Goal: Task Accomplishment & Management: Manage account settings

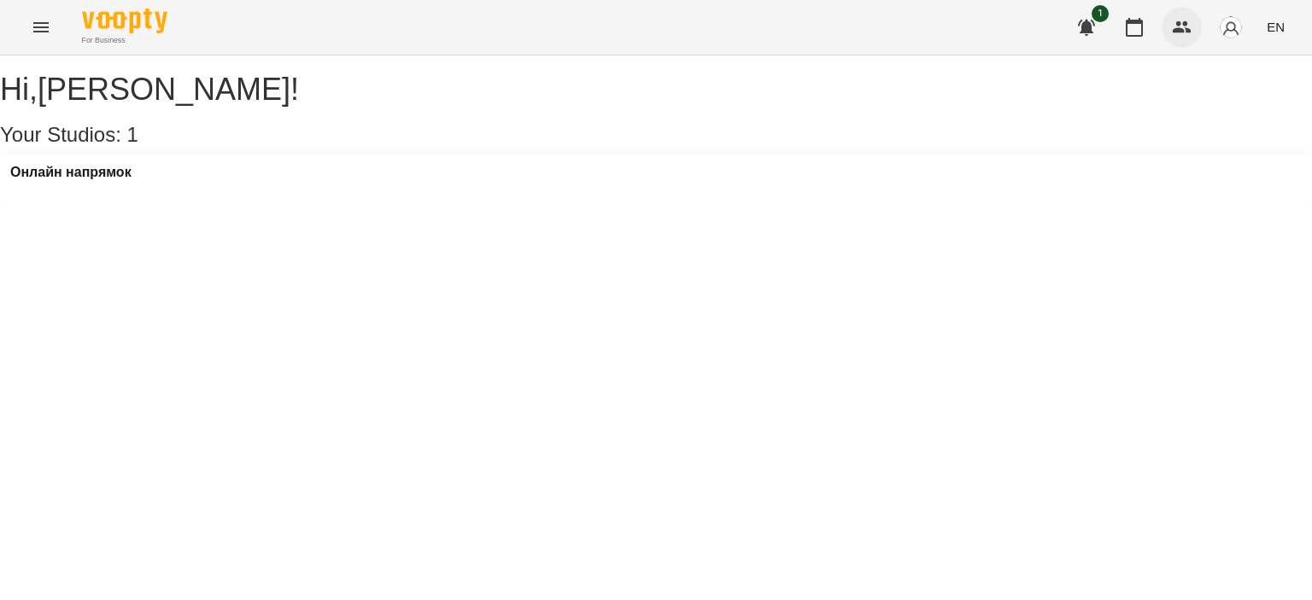
click at [1191, 30] on icon "button" at bounding box center [1182, 27] width 19 height 12
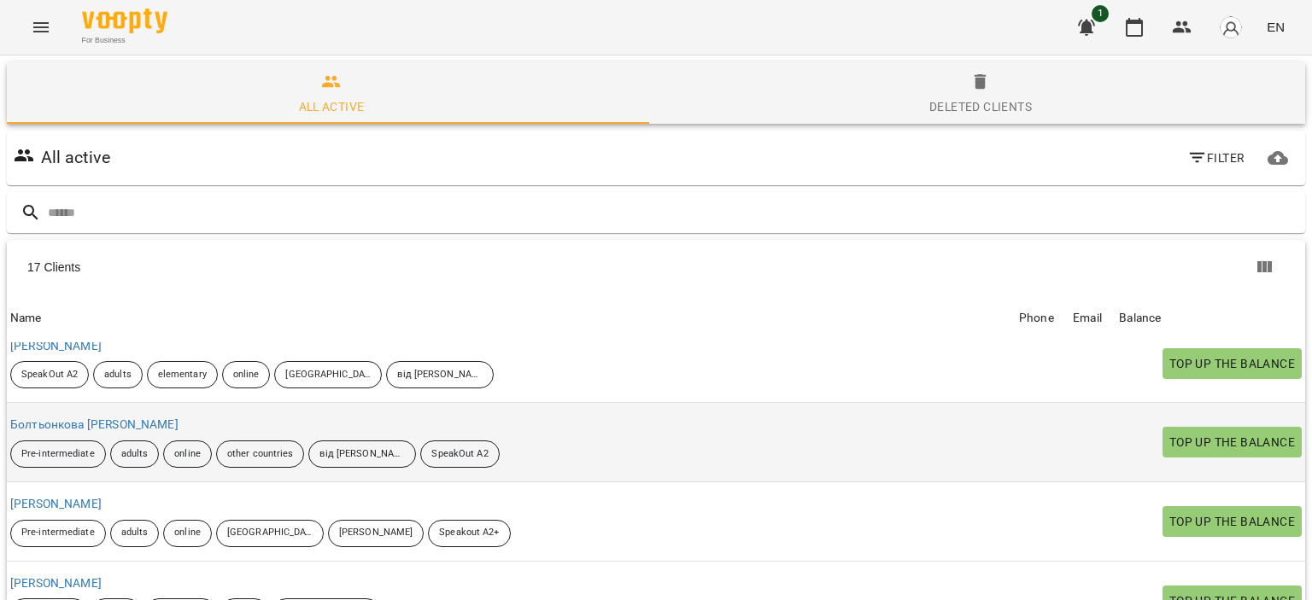
scroll to position [171, 0]
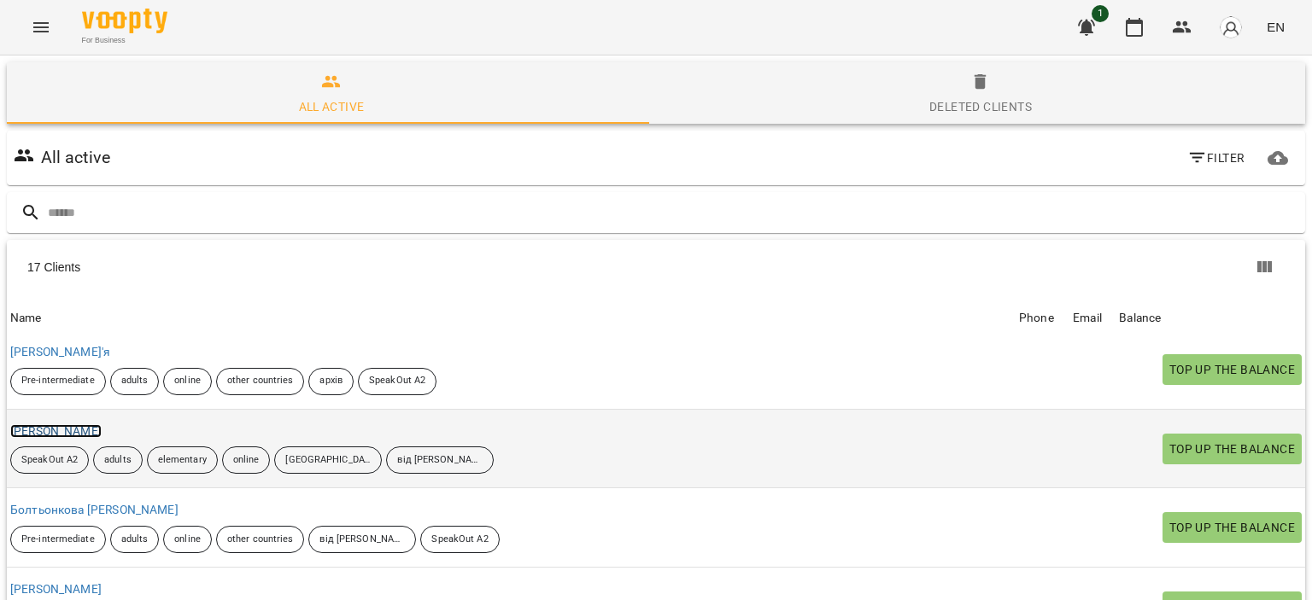
click at [65, 430] on link "[PERSON_NAME]" at bounding box center [55, 431] width 91 height 14
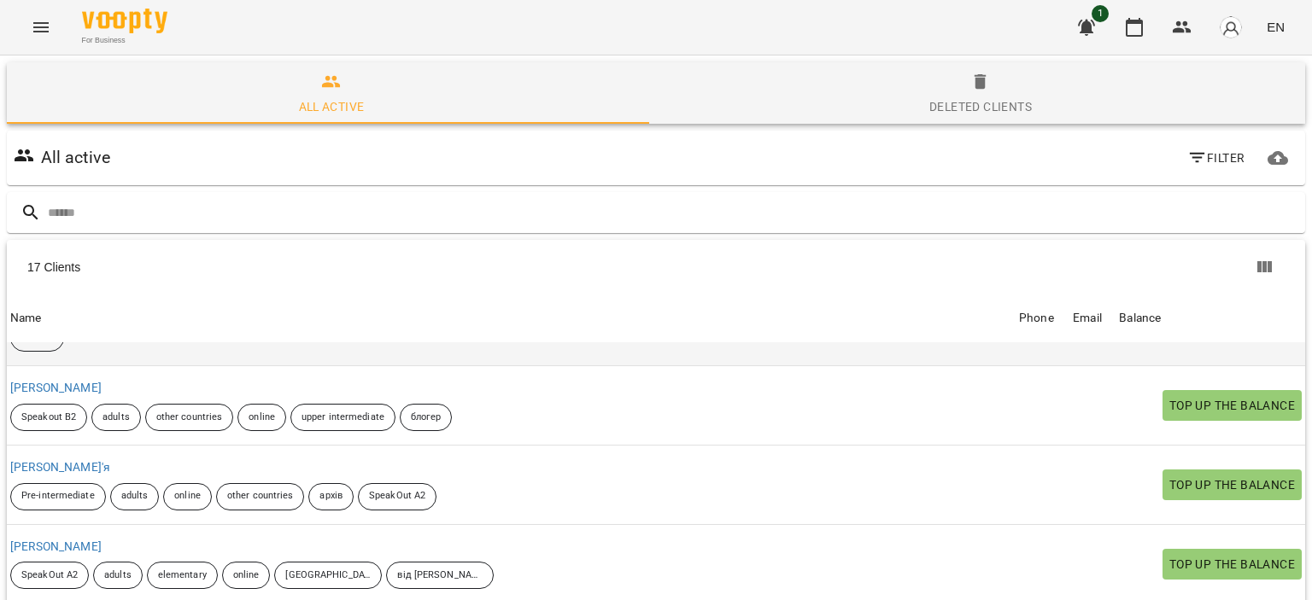
scroll to position [85, 0]
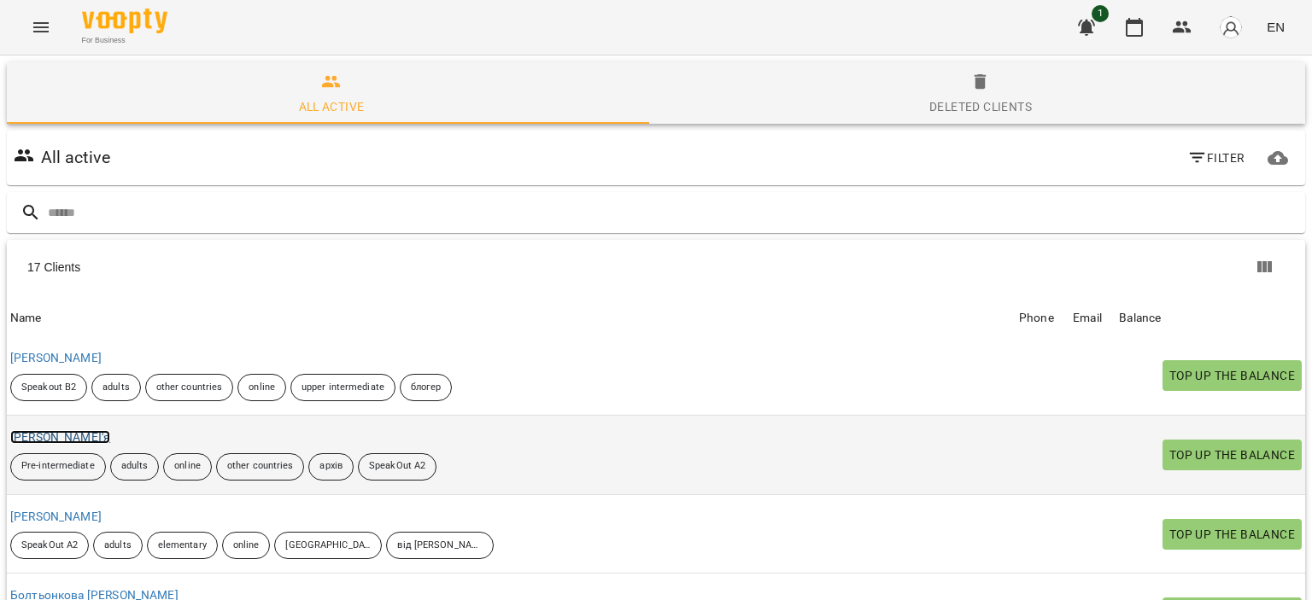
click at [78, 433] on link "[PERSON_NAME]'я" at bounding box center [60, 437] width 100 height 14
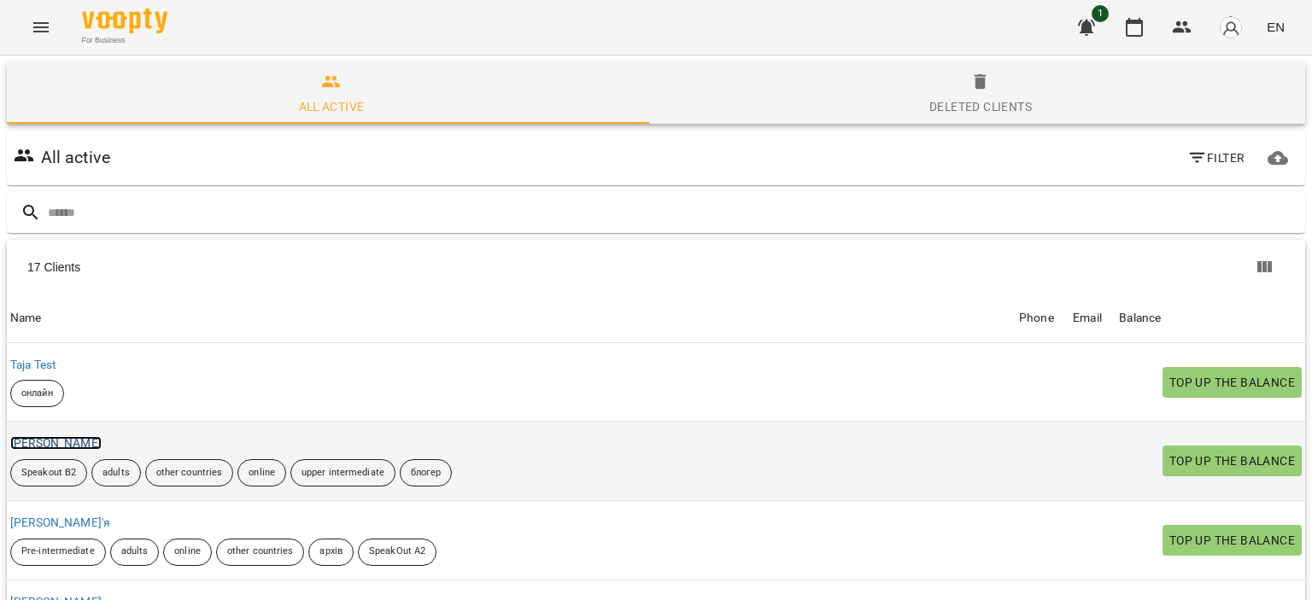
click at [84, 445] on link "[PERSON_NAME]" at bounding box center [55, 443] width 91 height 14
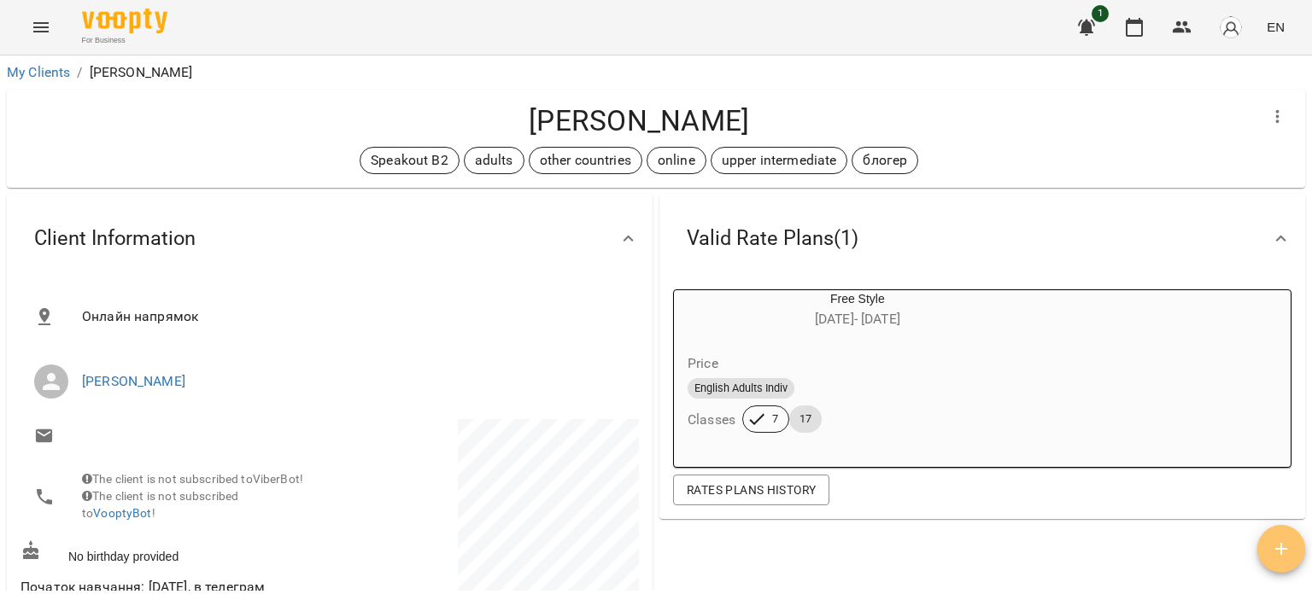
click at [1297, 544] on span "button" at bounding box center [1281, 549] width 48 height 20
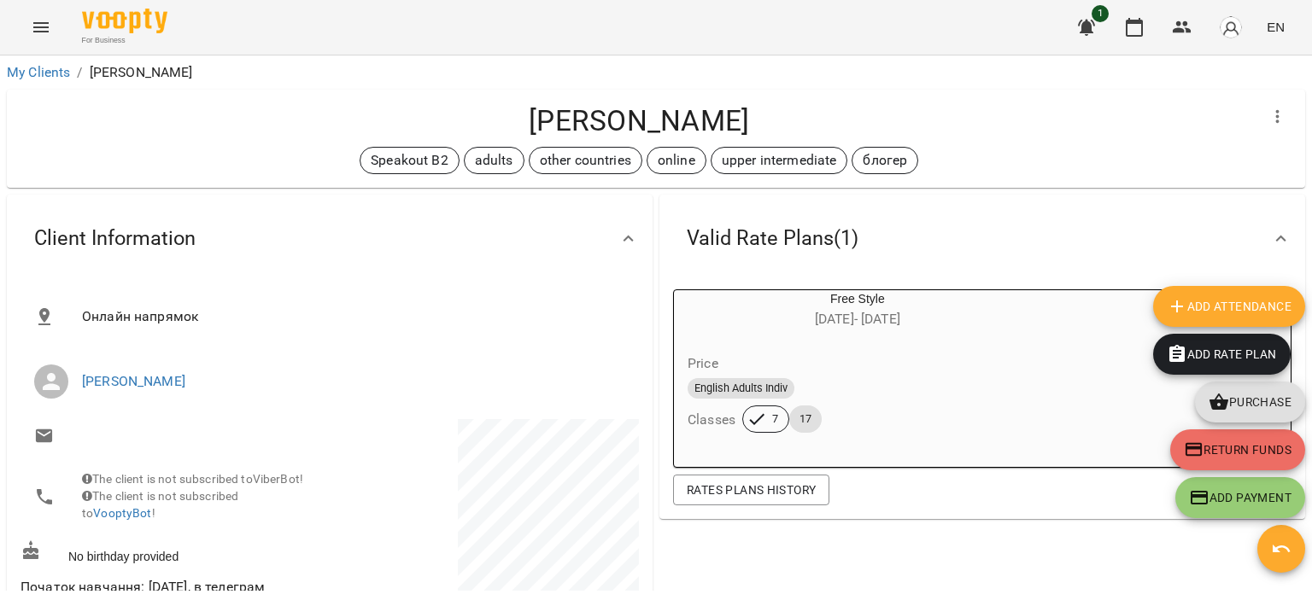
click at [1189, 307] on span "Add Attendance" at bounding box center [1229, 306] width 125 height 20
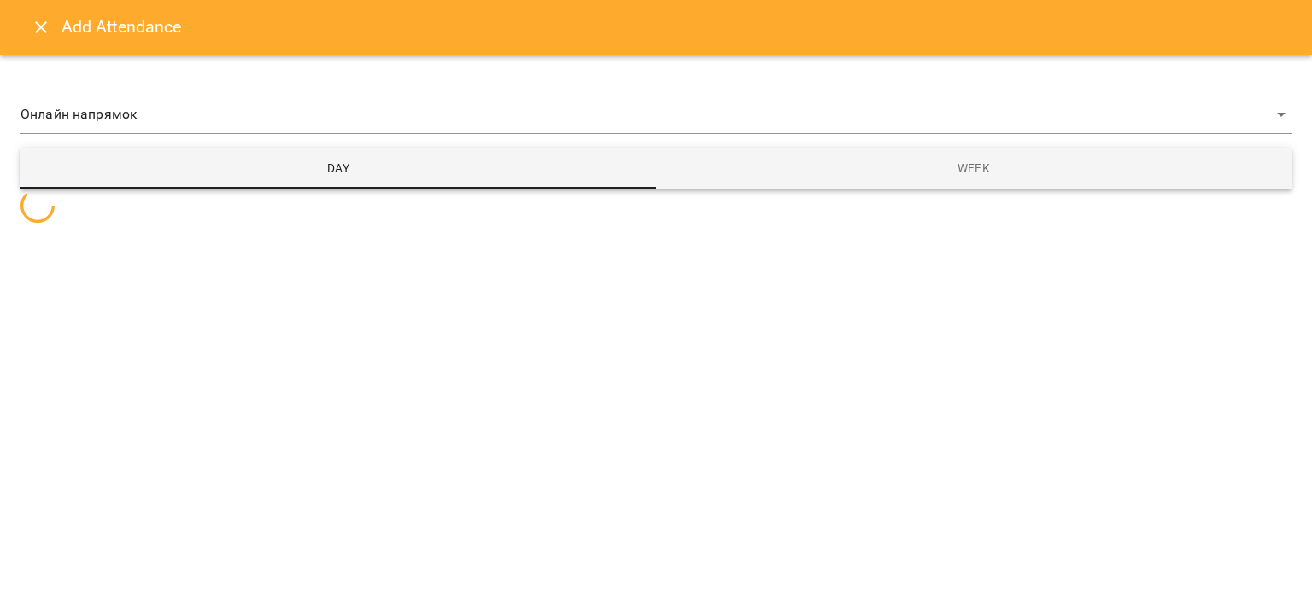
select select "**********"
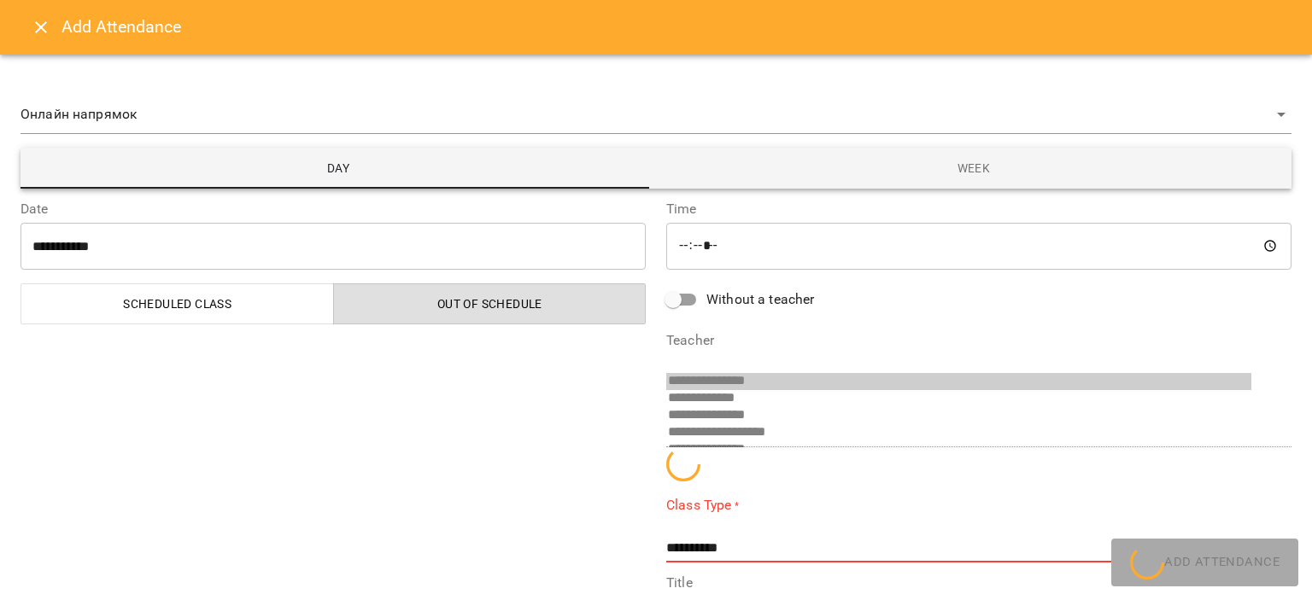
scroll to position [80, 0]
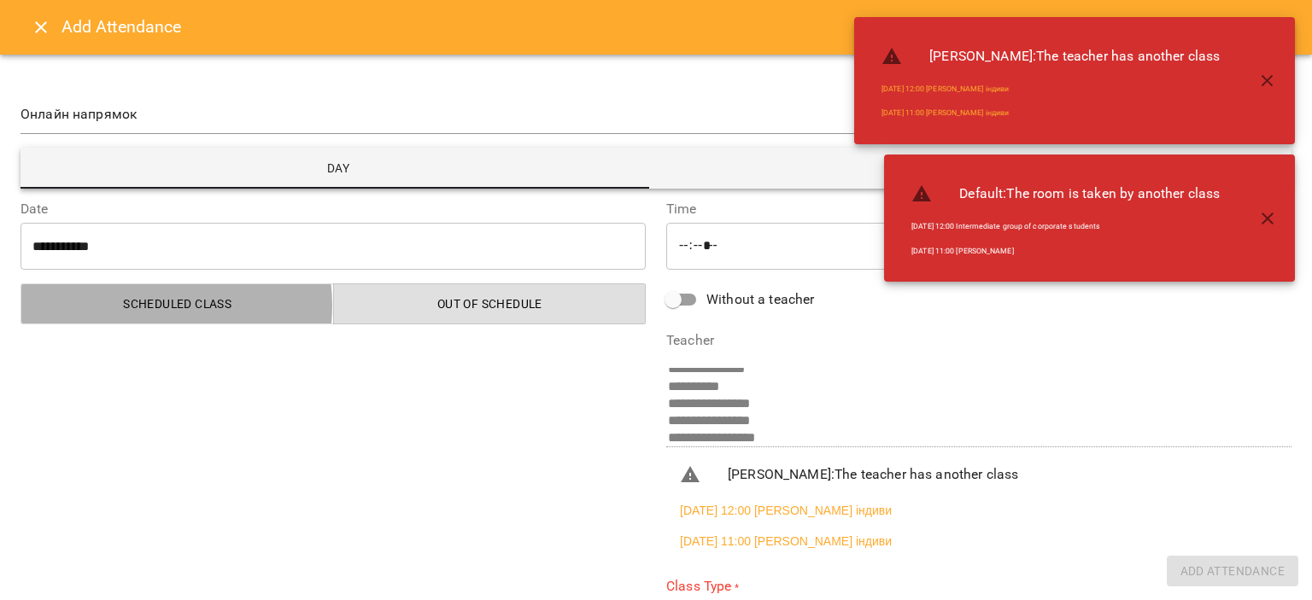
click at [148, 306] on span "Scheduled class" at bounding box center [178, 304] width 292 height 20
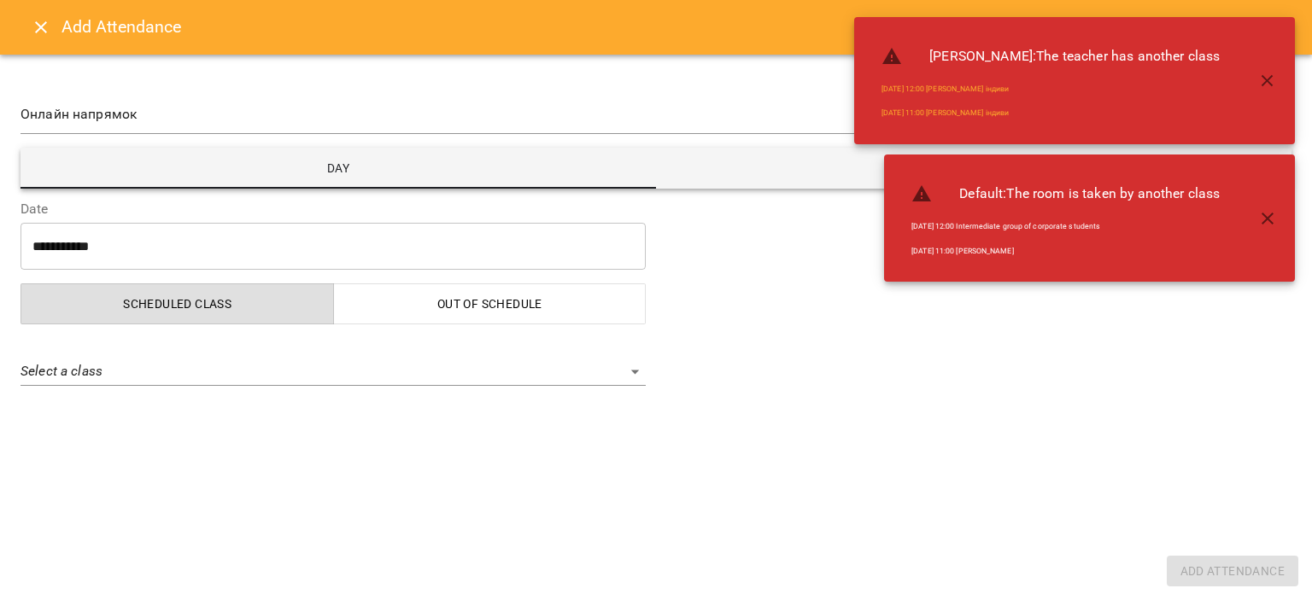
click at [161, 364] on body "**********" at bounding box center [656, 328] width 1312 height 656
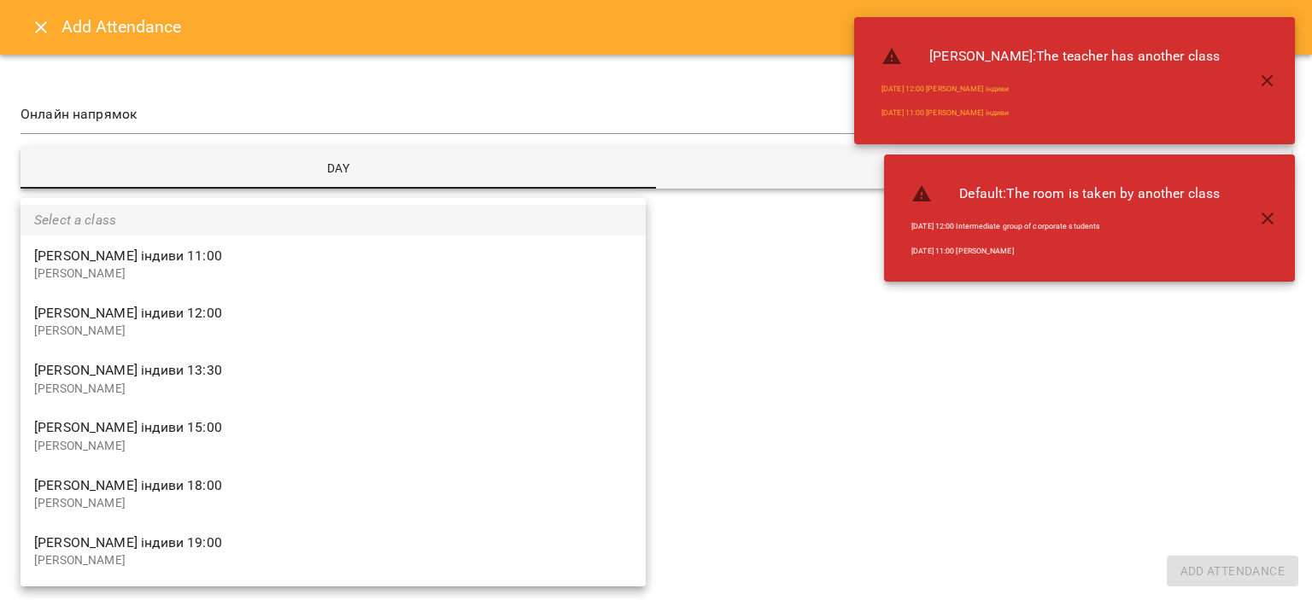
click at [269, 383] on p "[PERSON_NAME]" at bounding box center [333, 389] width 598 height 17
type input "**********"
select select "**********"
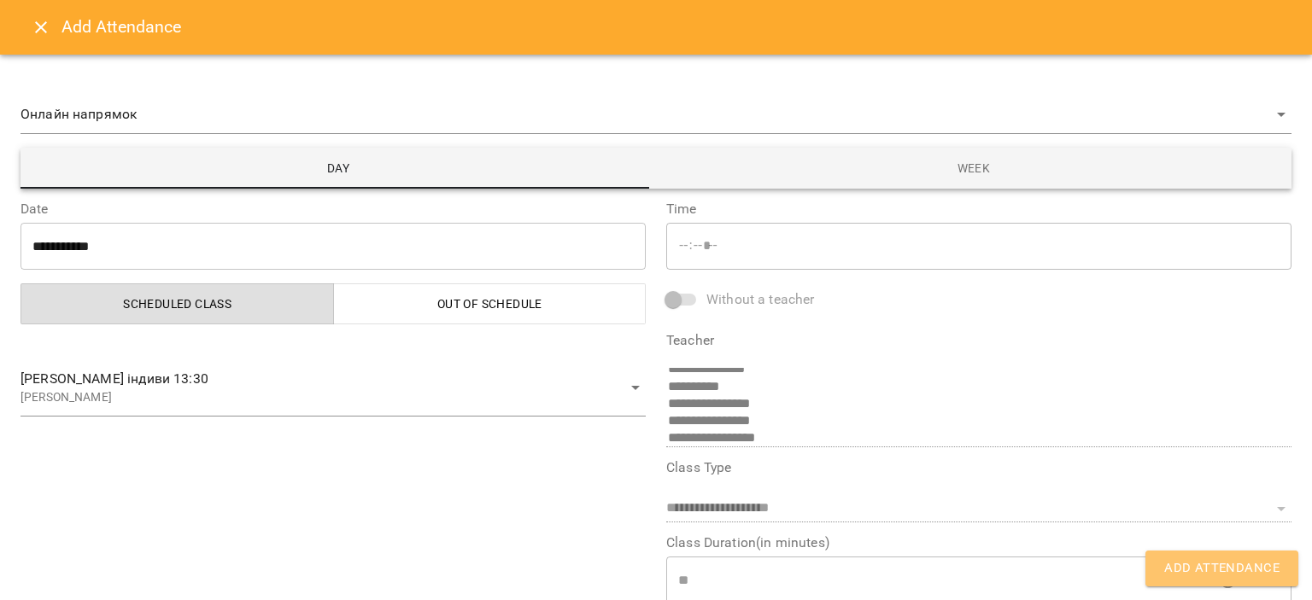
click at [1267, 566] on span "Add Attendance" at bounding box center [1221, 569] width 115 height 22
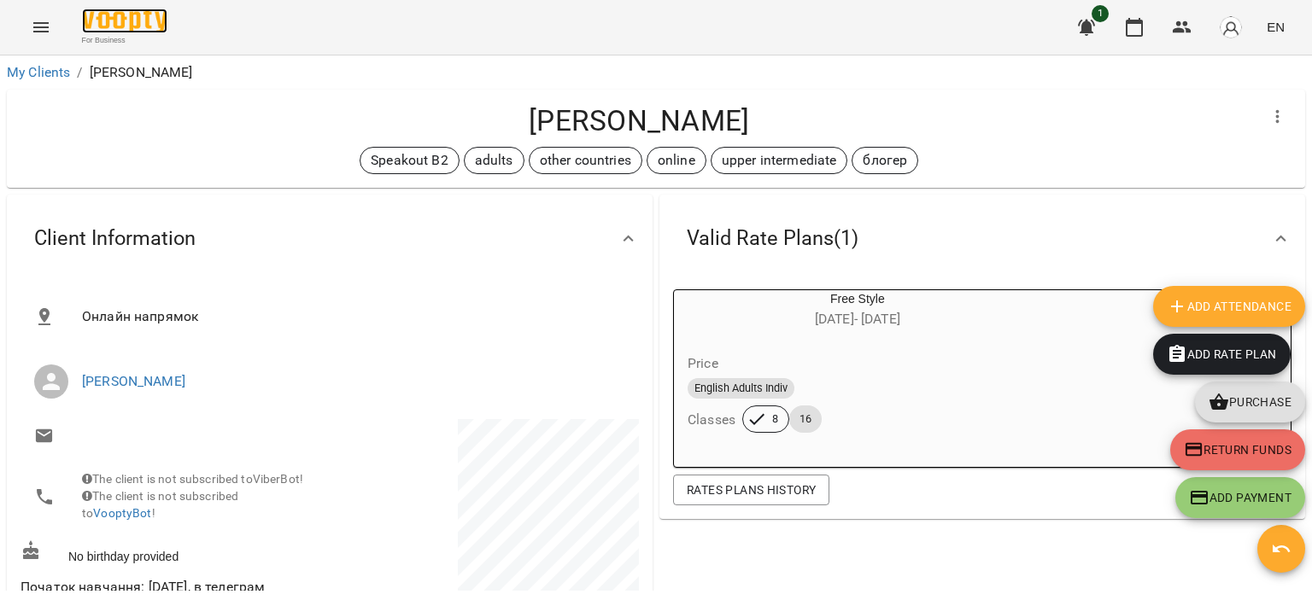
click at [114, 23] on img at bounding box center [124, 21] width 85 height 25
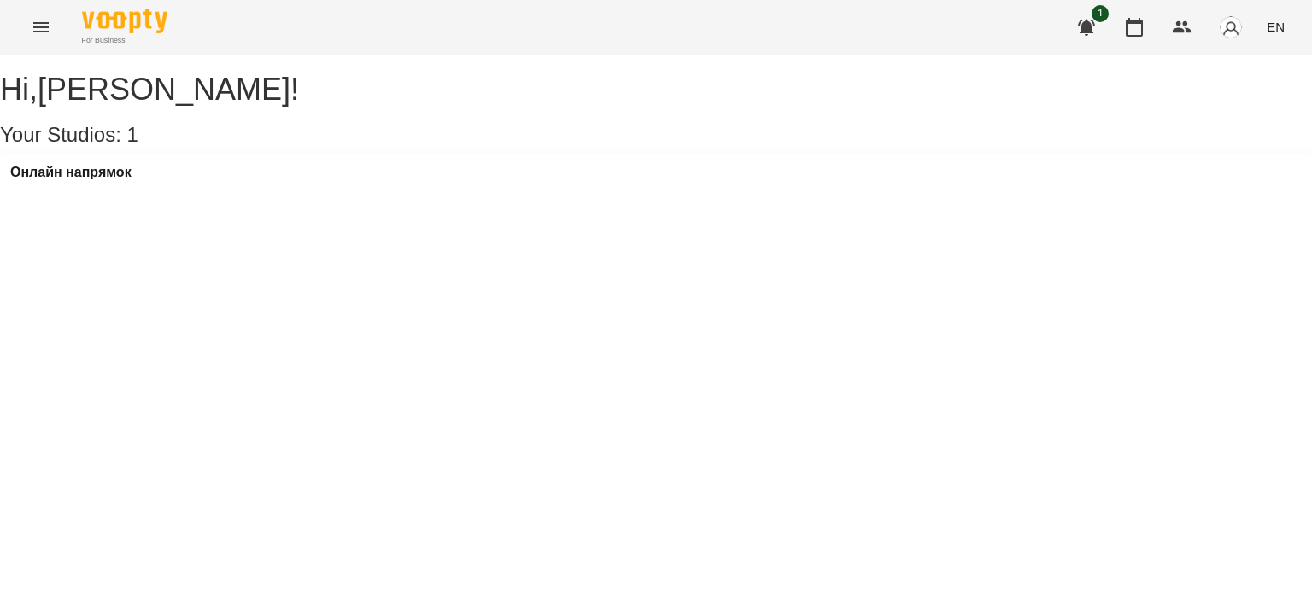
click at [1223, 16] on span "button" at bounding box center [1231, 27] width 24 height 24
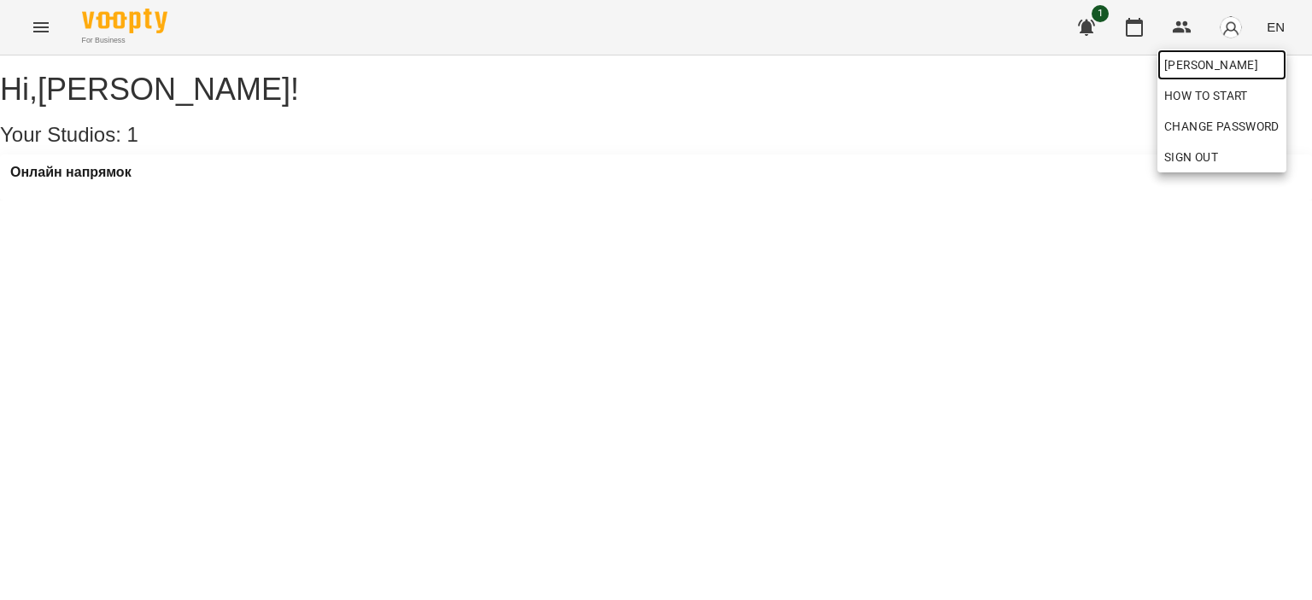
click at [1244, 71] on span "[PERSON_NAME]" at bounding box center [1221, 65] width 115 height 20
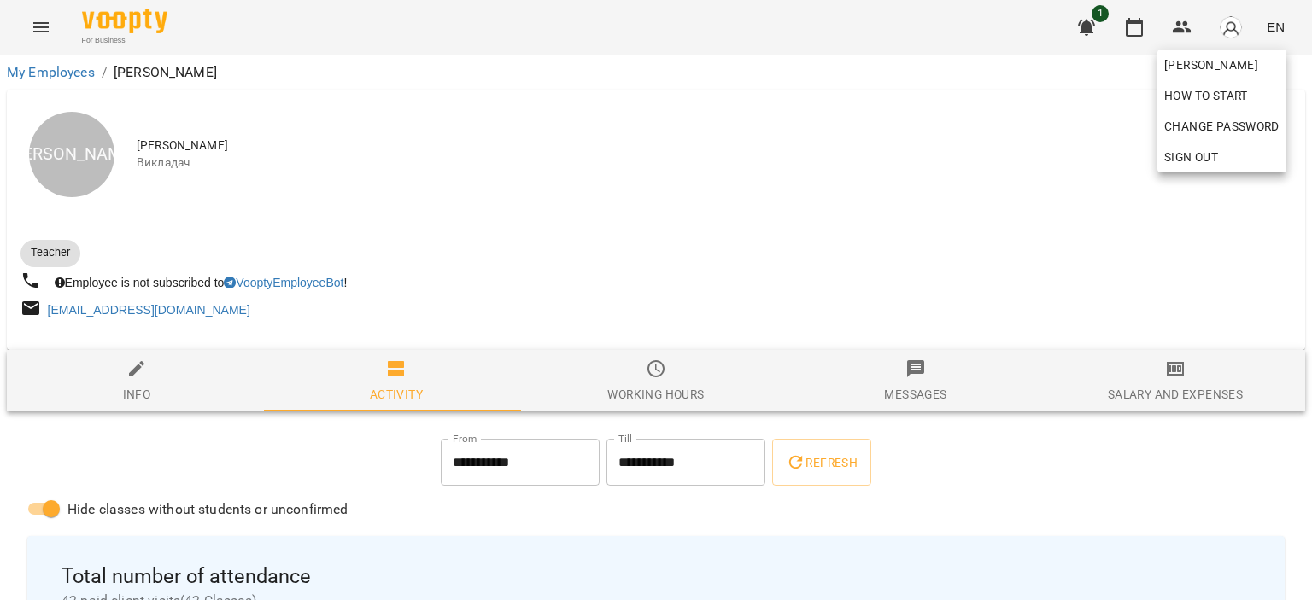
click at [629, 293] on div at bounding box center [656, 300] width 1312 height 600
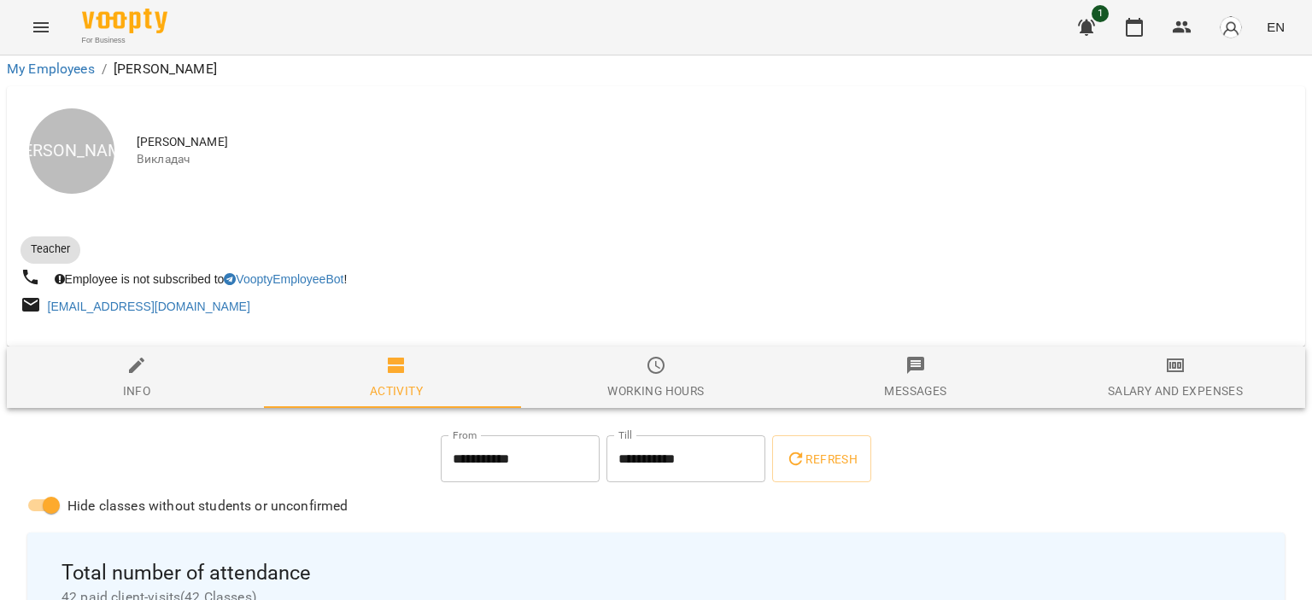
scroll to position [3901, 0]
